Goal: Obtain resource: Obtain resource

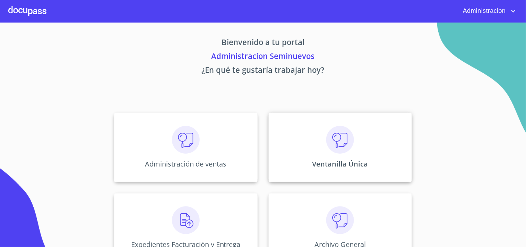
click at [327, 161] on p "Ventanilla Única" at bounding box center [340, 163] width 56 height 9
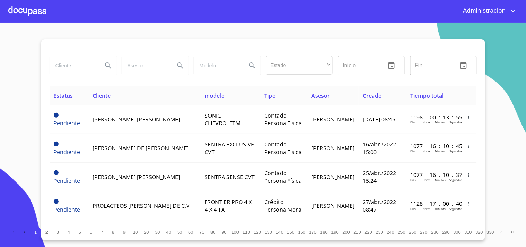
click at [86, 57] on input "search" at bounding box center [73, 65] width 47 height 19
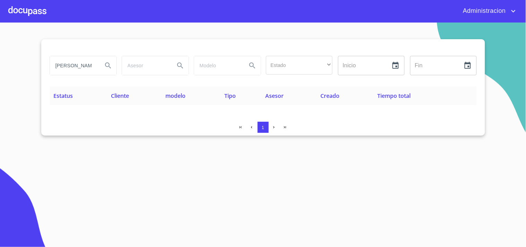
click at [64, 63] on input "[PERSON_NAME]" at bounding box center [73, 65] width 47 height 19
type input "[PERSON_NAME]"
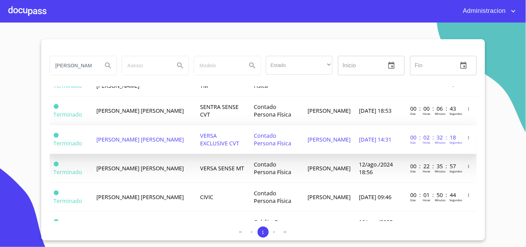
scroll to position [212, 0]
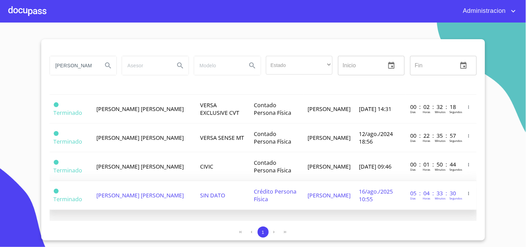
click at [309, 196] on span "[PERSON_NAME]" at bounding box center [329, 195] width 43 height 8
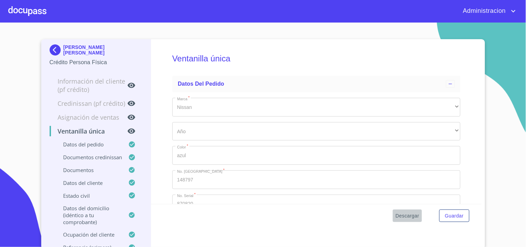
click at [400, 214] on span "Descargar" at bounding box center [407, 215] width 24 height 9
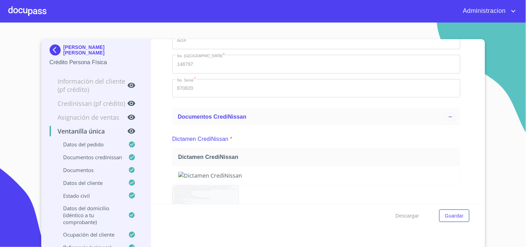
click at [63, 48] on p "[PERSON_NAME] [PERSON_NAME]" at bounding box center [102, 49] width 79 height 11
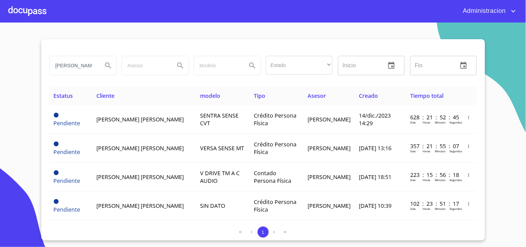
drag, startPoint x: 91, startPoint y: 63, endPoint x: 0, endPoint y: 57, distance: 91.3
click at [0, 64] on section "[PERSON_NAME] Estado ​ ​ Inicio ​ Fin ​ Estatus Cliente modelo Tipo Asesor Crea…" at bounding box center [263, 135] width 526 height 224
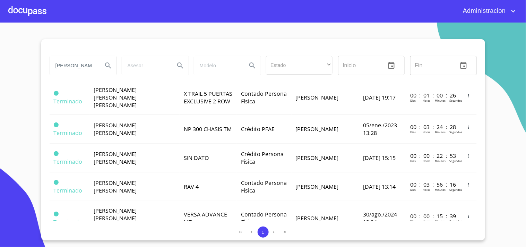
scroll to position [0, 0]
type input "[PERSON_NAME] [PERSON_NAME]"
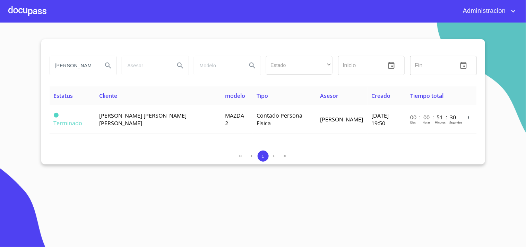
scroll to position [0, 0]
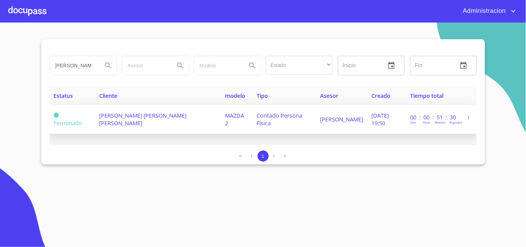
click at [150, 122] on span "[PERSON_NAME] [PERSON_NAME] [PERSON_NAME]" at bounding box center [142, 119] width 87 height 15
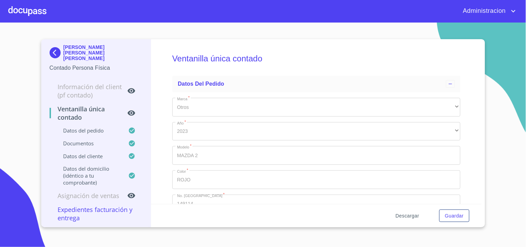
click at [416, 216] on span "Descargar" at bounding box center [407, 215] width 24 height 9
